Goal: Check status: Check status

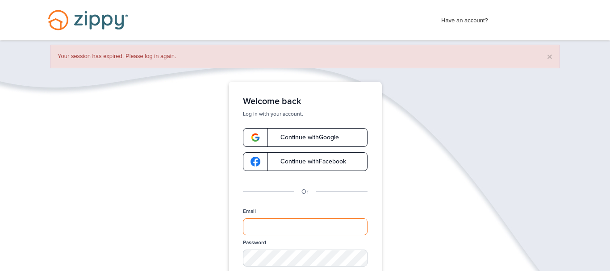
click at [278, 233] on input "Email" at bounding box center [305, 226] width 125 height 17
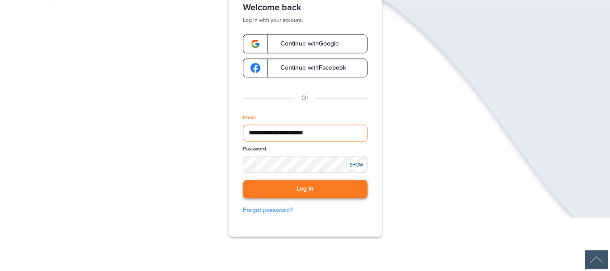
type input "**********"
click at [292, 189] on button "Log in" at bounding box center [305, 189] width 125 height 18
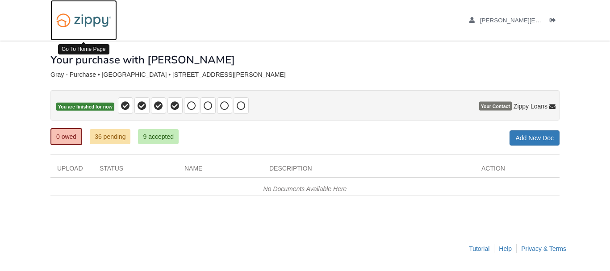
click at [100, 23] on img at bounding box center [83, 20] width 67 height 23
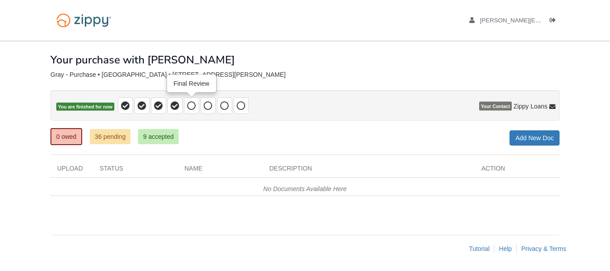
click at [189, 107] on icon at bounding box center [191, 105] width 9 height 9
click at [179, 107] on span at bounding box center [174, 105] width 15 height 17
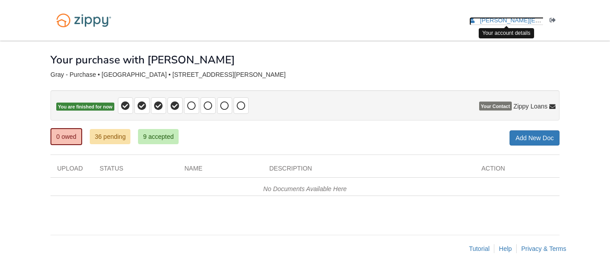
click at [505, 20] on span "[PERSON_NAME][EMAIL_ADDRESS][DOMAIN_NAME]" at bounding box center [556, 20] width 152 height 7
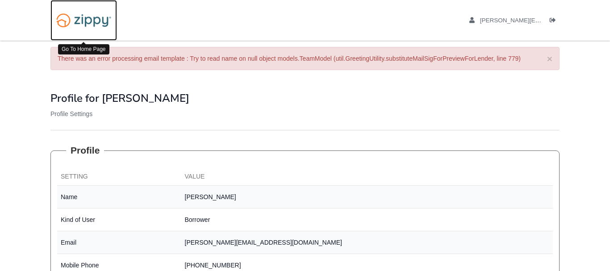
click at [92, 17] on img at bounding box center [83, 20] width 67 height 23
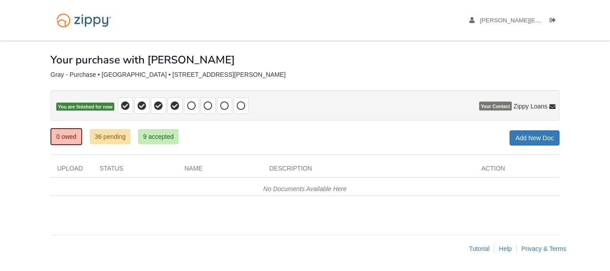
drag, startPoint x: 112, startPoint y: 129, endPoint x: 112, endPoint y: 135, distance: 6.2
click at [112, 135] on ul "0 owed 36 pending 9 accepted" at bounding box center [117, 137] width 135 height 18
click at [112, 135] on link "36 pending" at bounding box center [110, 136] width 41 height 15
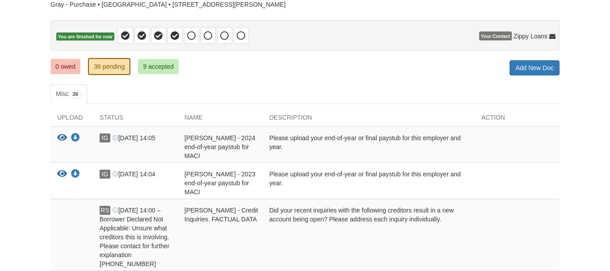
scroll to position [68, 0]
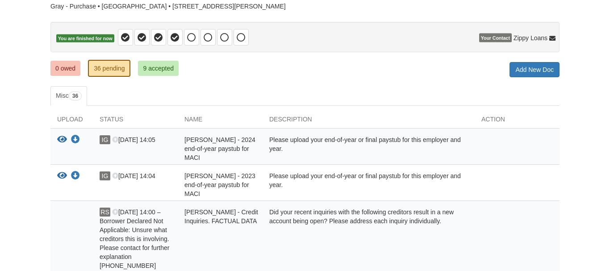
drag, startPoint x: 155, startPoint y: 76, endPoint x: 158, endPoint y: 66, distance: 10.2
click at [158, 66] on ul "0 owed 36 pending 9 accepted" at bounding box center [117, 68] width 135 height 18
click at [158, 66] on link "9 accepted" at bounding box center [158, 68] width 41 height 15
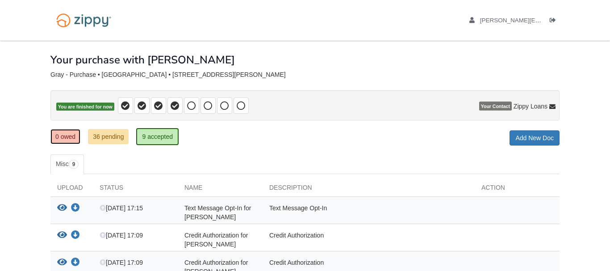
click at [72, 138] on link "0 owed" at bounding box center [65, 136] width 30 height 15
